Goal: Task Accomplishment & Management: Complete application form

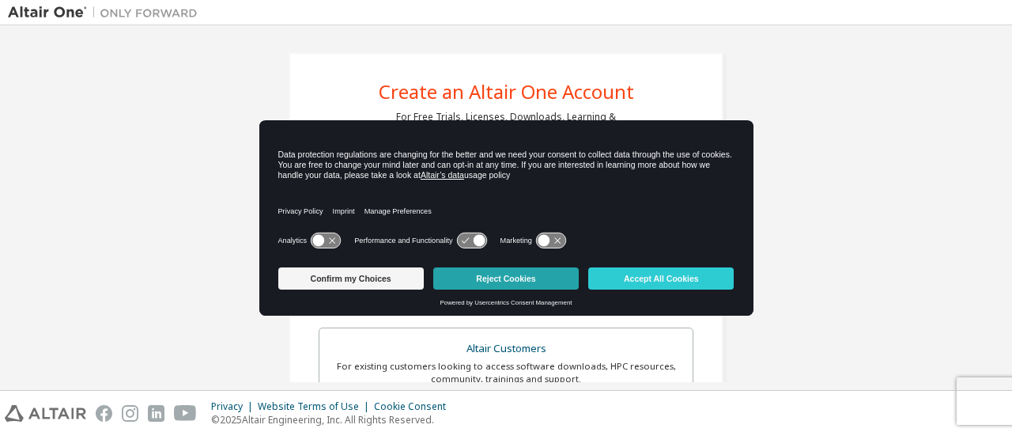
click at [490, 282] on button "Reject Cookies" at bounding box center [506, 278] width 146 height 22
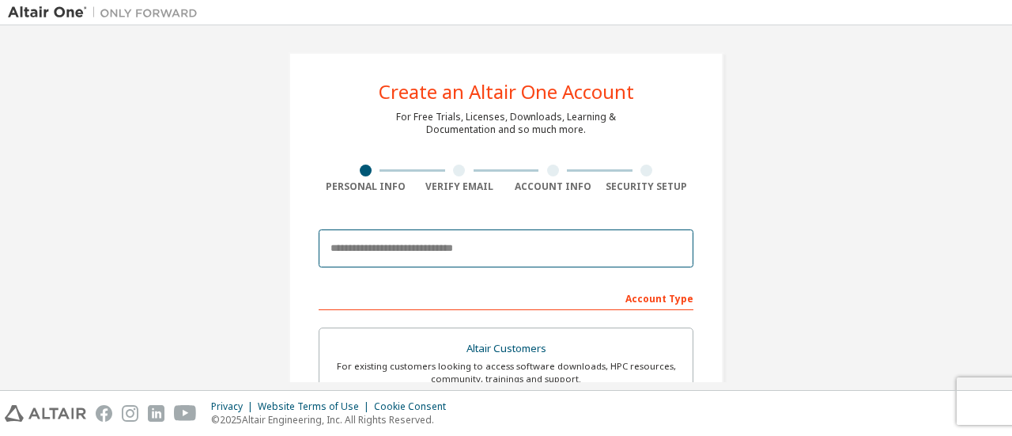
click at [486, 252] on input "email" at bounding box center [506, 248] width 375 height 38
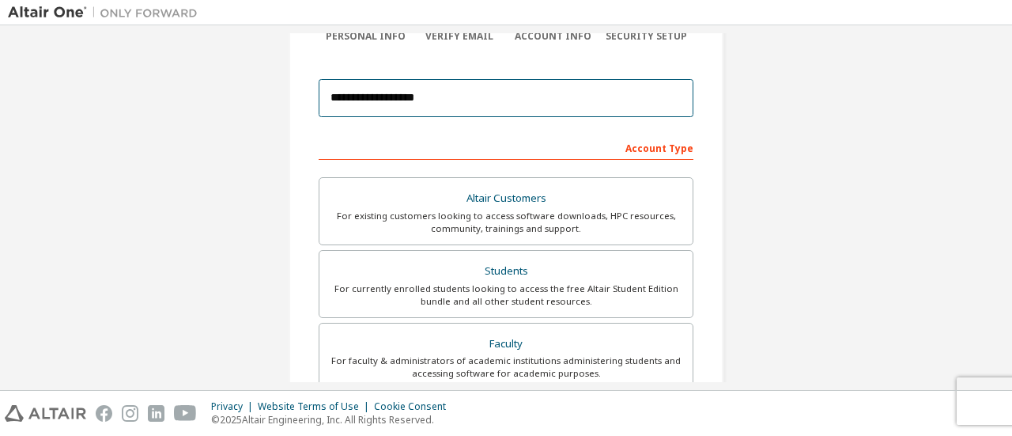
scroll to position [144, 0]
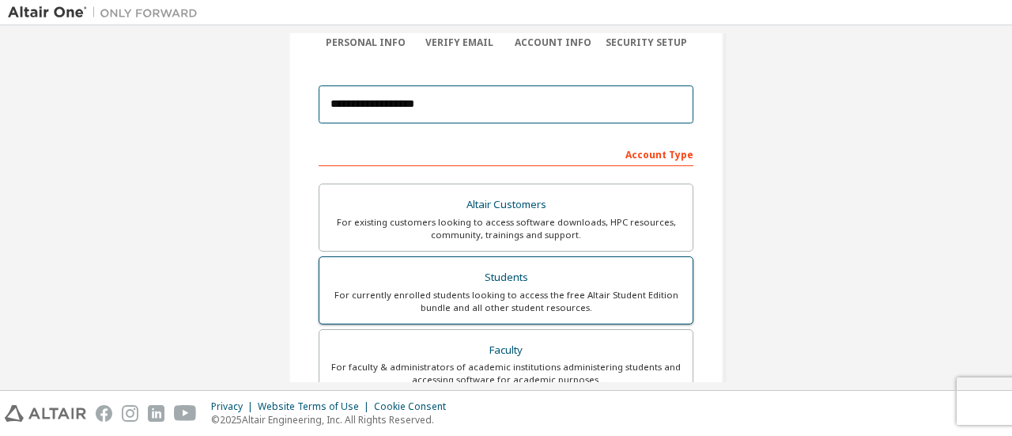
type input "**********"
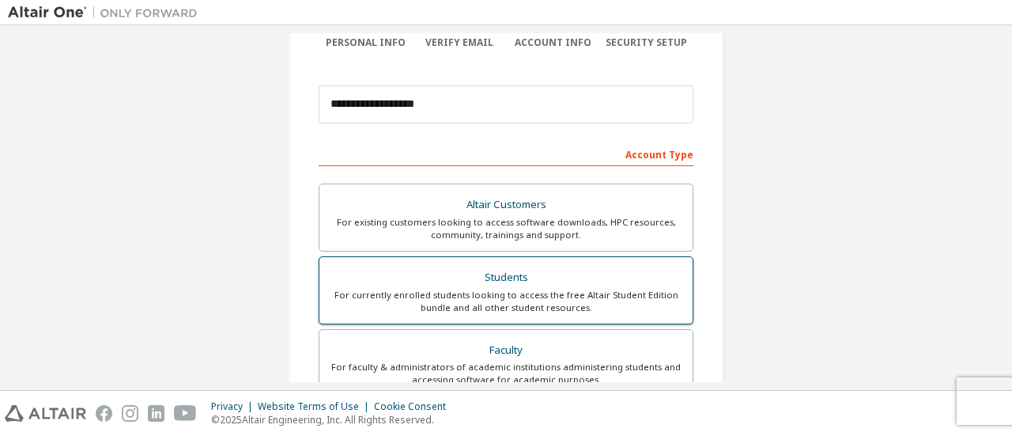
click at [546, 273] on div "Students" at bounding box center [506, 278] width 354 height 22
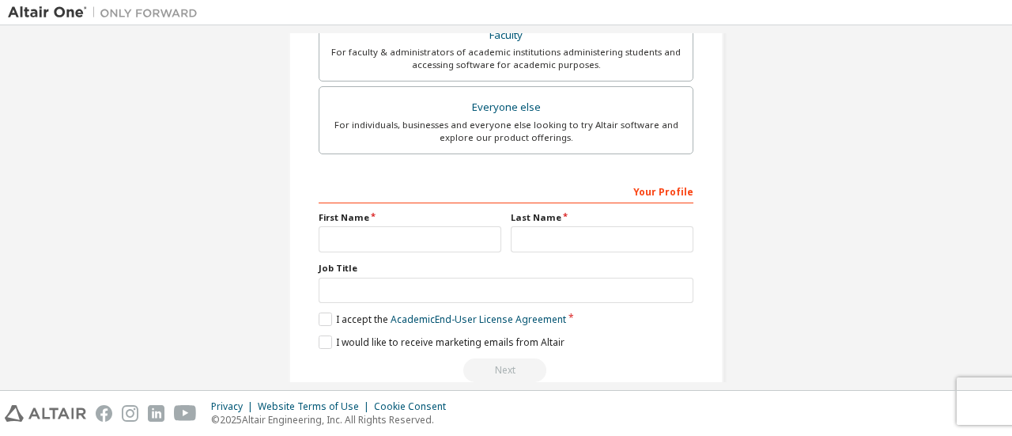
scroll to position [468, 0]
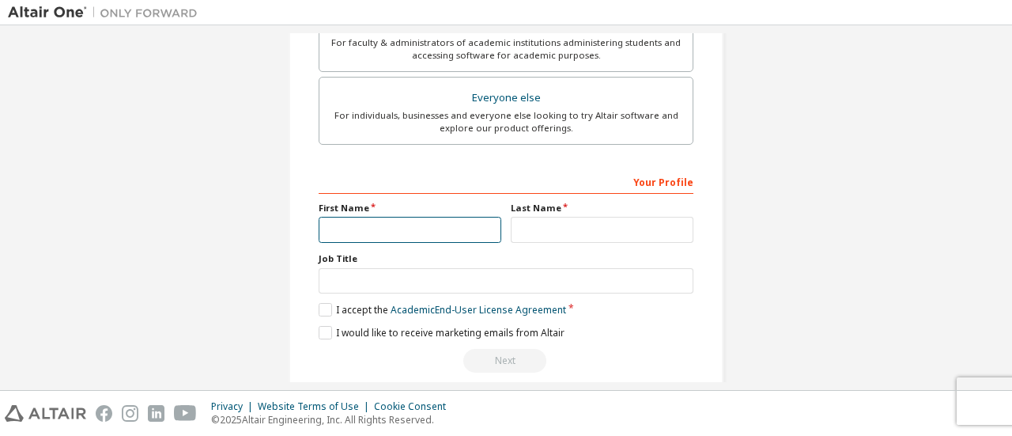
click at [447, 232] on input "text" at bounding box center [410, 230] width 183 height 26
type input "*****"
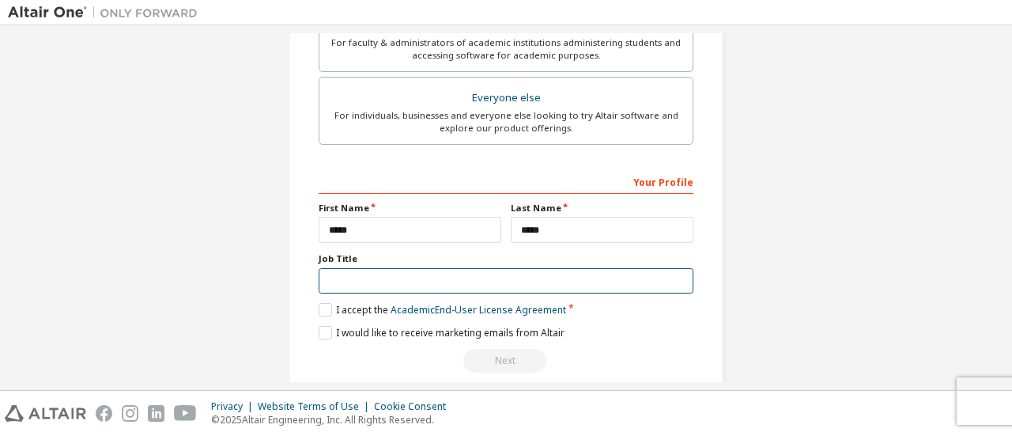
click at [438, 273] on input "text" at bounding box center [506, 281] width 375 height 26
type input "*******"
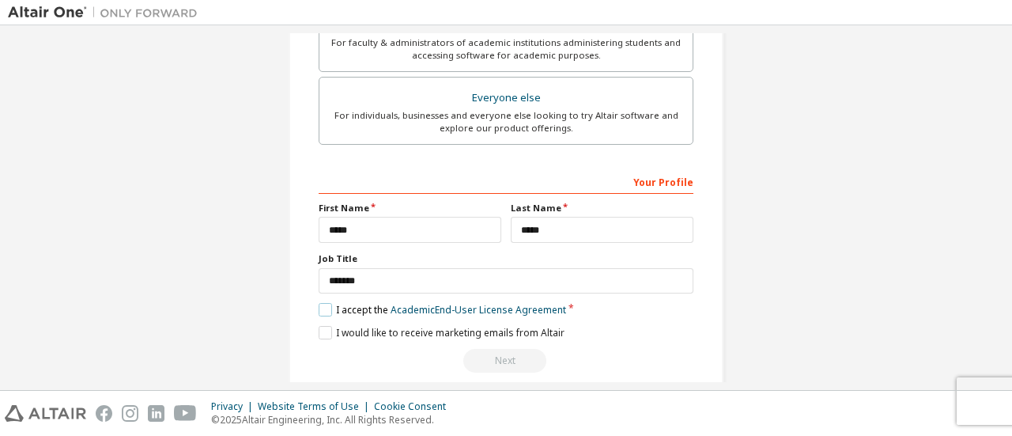
click at [325, 308] on label "I accept the Academic End-User License Agreement" at bounding box center [443, 309] width 248 height 13
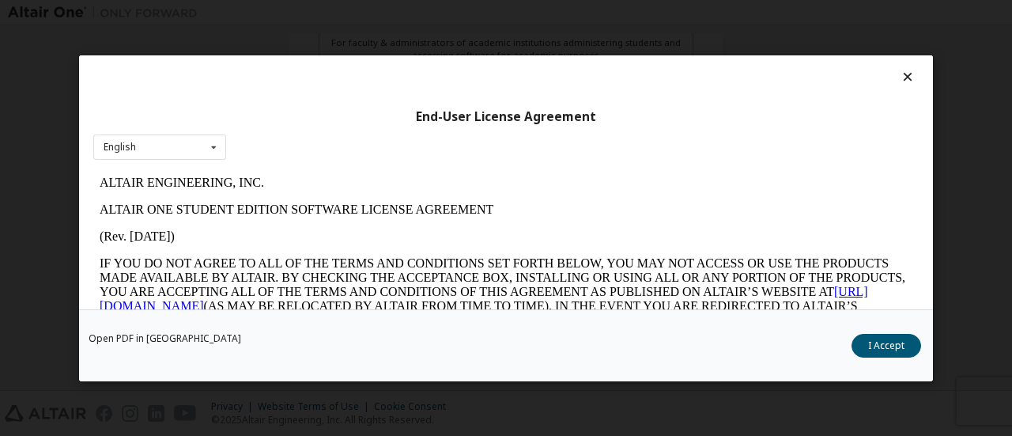
scroll to position [0, 0]
click at [867, 343] on button "I Accept" at bounding box center [887, 345] width 70 height 24
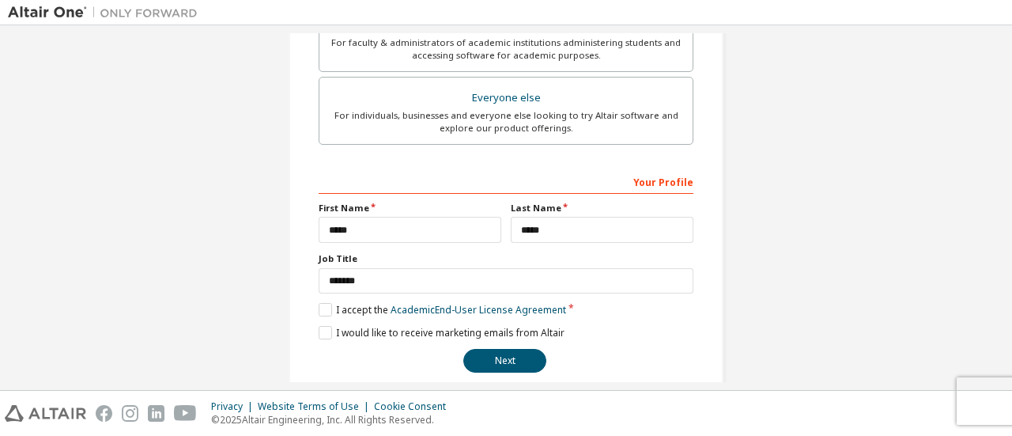
click at [322, 330] on label "I would like to receive marketing emails from Altair" at bounding box center [442, 332] width 246 height 13
click at [494, 363] on button "Next" at bounding box center [504, 361] width 83 height 24
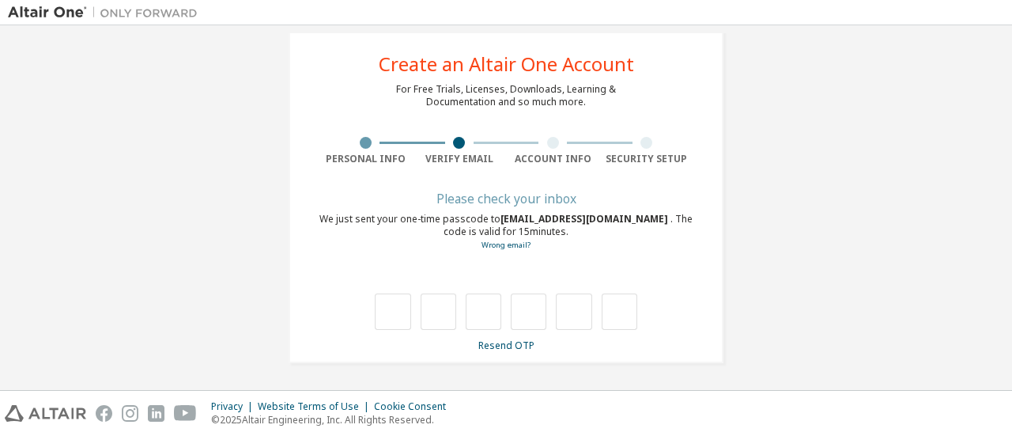
scroll to position [27, 0]
type input "*"
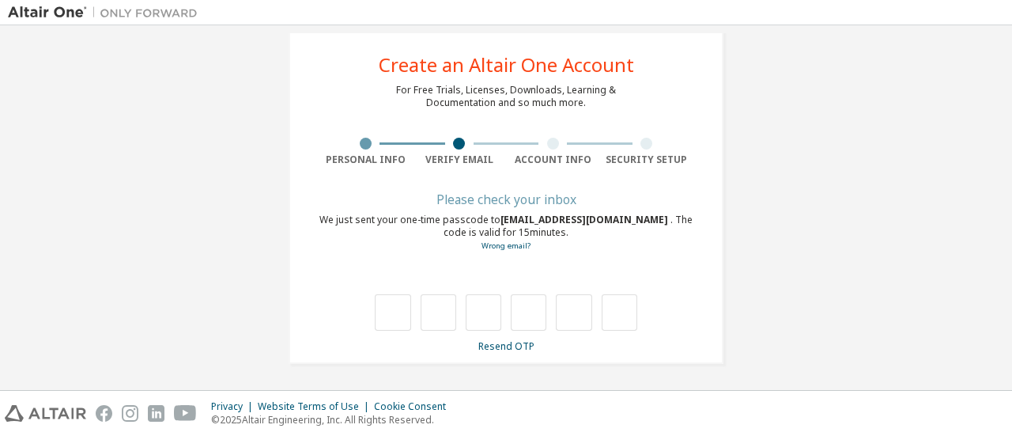
type input "*"
